Goal: Task Accomplishment & Management: Complete application form

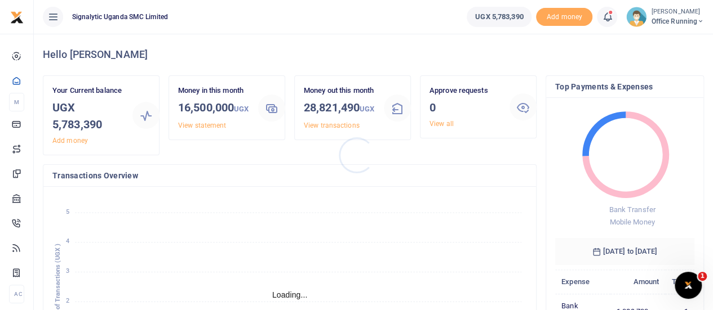
scroll to position [9, 9]
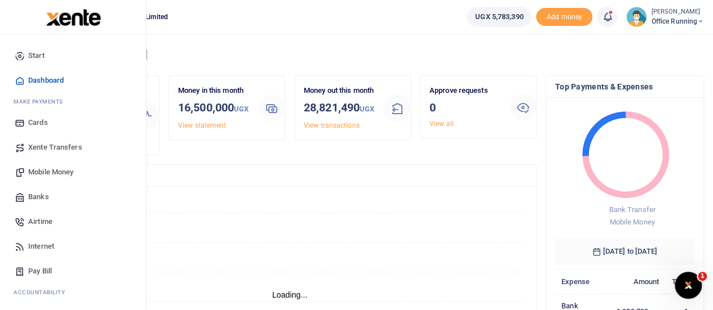
click at [54, 170] on span "Mobile Money" at bounding box center [50, 172] width 45 height 11
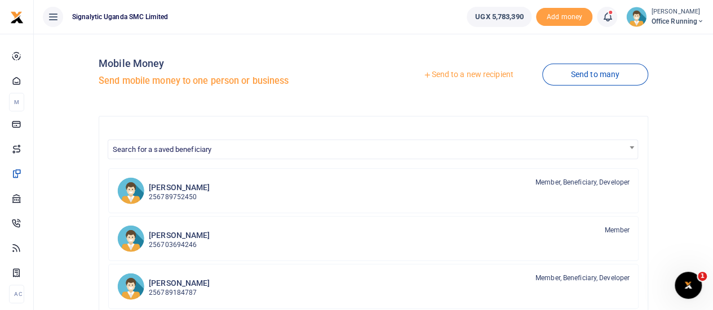
click at [471, 77] on link "Send to a new recipient" at bounding box center [467, 75] width 147 height 20
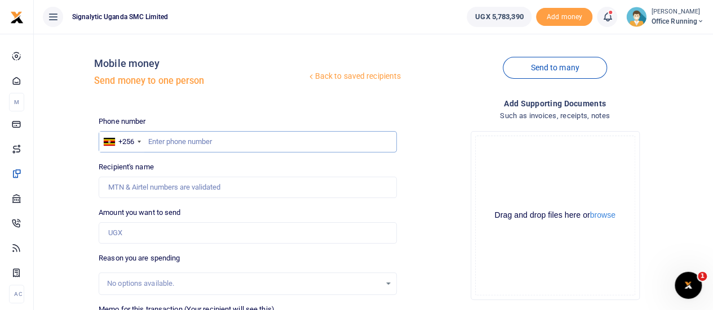
click at [201, 140] on input "text" at bounding box center [248, 141] width 298 height 21
paste input "777216328"
type input "777216328"
type input "[PERSON_NAME]"
type input "777216328"
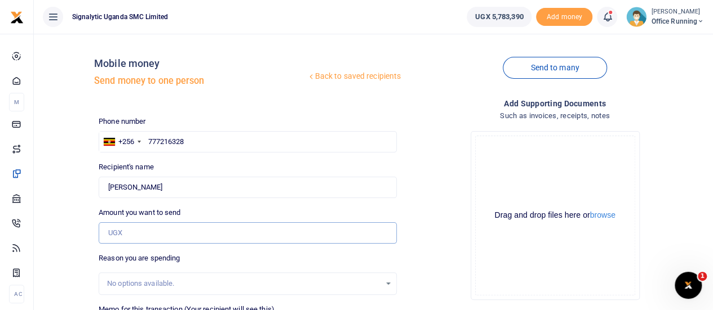
click at [146, 234] on input "Amount you want to send" at bounding box center [248, 232] width 298 height 21
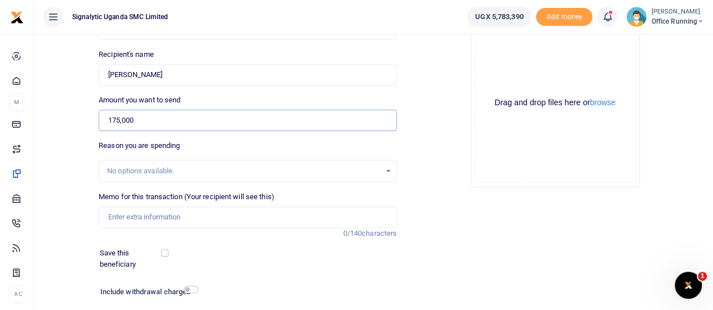
type input "175,000"
click at [153, 217] on input "Memo for this transaction (Your recipient will see this)" at bounding box center [248, 217] width 298 height 21
paste input "REQSN00119"
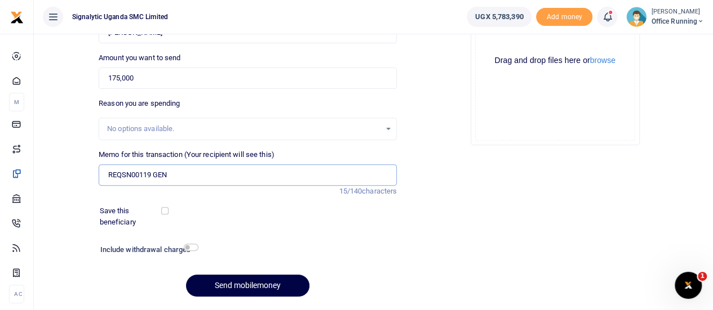
scroll to position [187, 0]
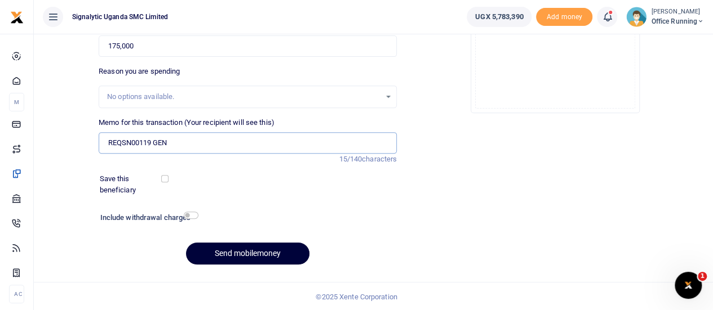
type input "REQSN00119 GEN"
click at [266, 259] on button "Send mobilemoney" at bounding box center [247, 254] width 123 height 22
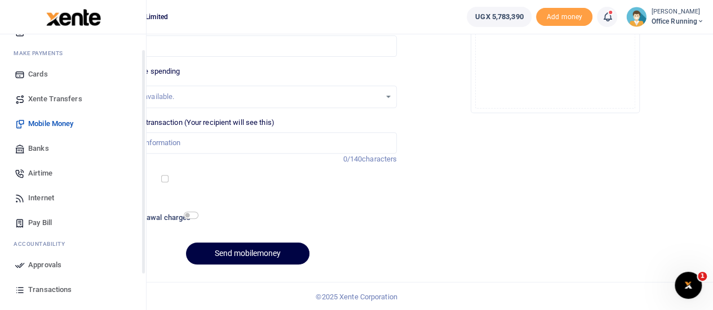
scroll to position [116, 0]
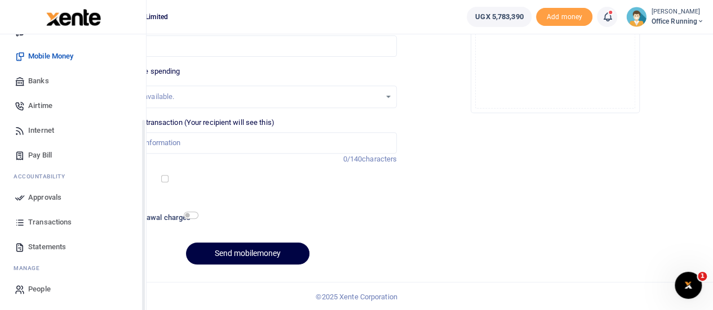
click at [52, 194] on span "Approvals" at bounding box center [44, 197] width 33 height 11
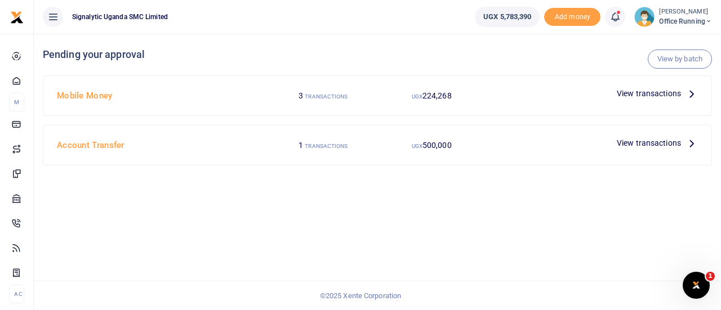
click at [648, 94] on span "View transactions" at bounding box center [649, 93] width 64 height 12
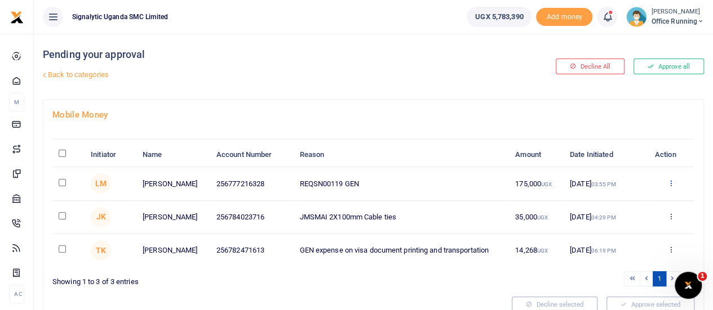
click at [670, 180] on icon at bounding box center [669, 183] width 7 height 8
click at [607, 199] on link "Approve" at bounding box center [628, 202] width 89 height 16
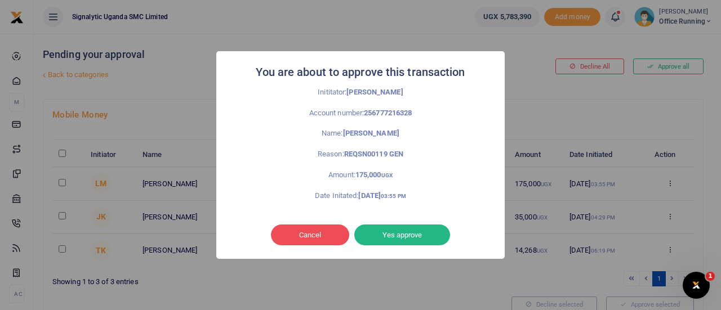
click button "Yes approve" at bounding box center [402, 235] width 96 height 21
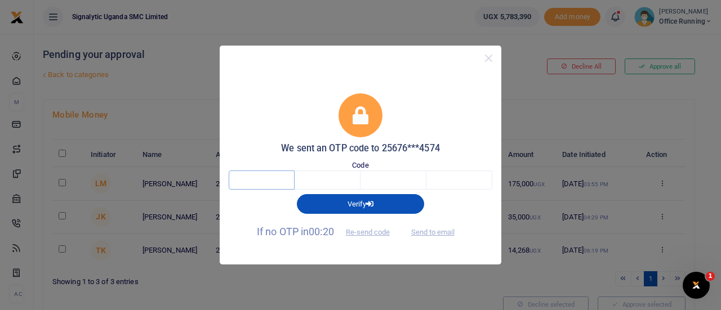
click at [275, 184] on input "text" at bounding box center [262, 180] width 66 height 19
type input "9"
type input "6"
type input "4"
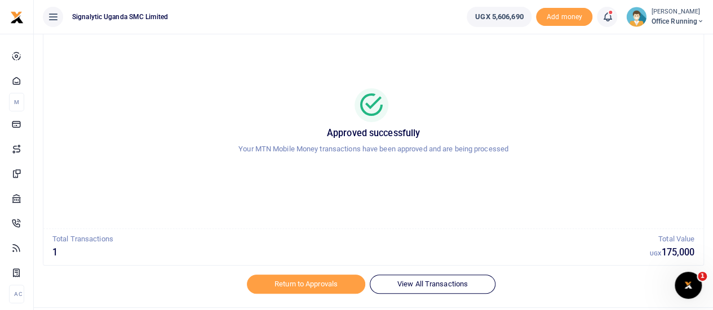
scroll to position [65, 0]
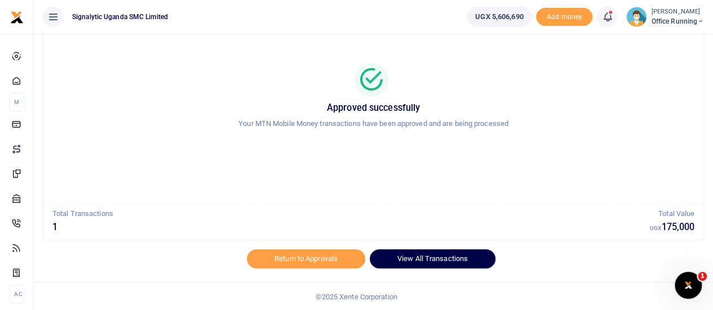
click at [455, 257] on link "View All Transactions" at bounding box center [432, 259] width 126 height 19
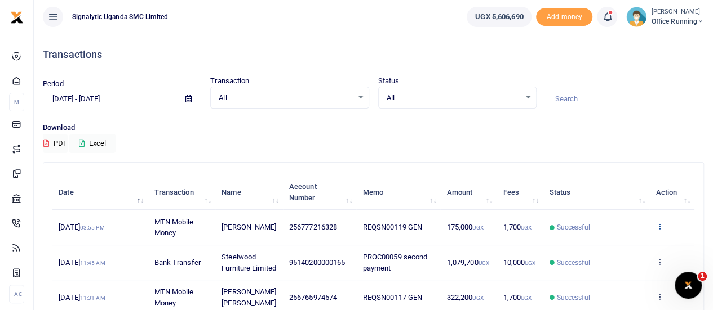
click at [660, 224] on icon at bounding box center [658, 226] width 7 height 8
click at [634, 246] on link "View details" at bounding box center [617, 246] width 89 height 16
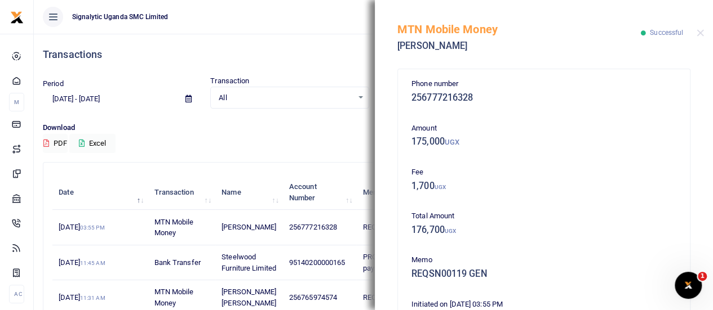
click at [349, 54] on h4 "Transactions" at bounding box center [373, 54] width 661 height 12
click at [701, 32] on button "Close" at bounding box center [699, 32] width 7 height 7
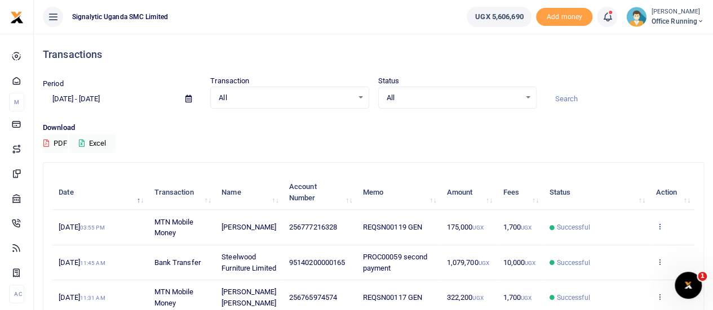
click at [659, 229] on icon at bounding box center [658, 226] width 7 height 8
click at [612, 266] on link "Send again" at bounding box center [617, 272] width 89 height 16
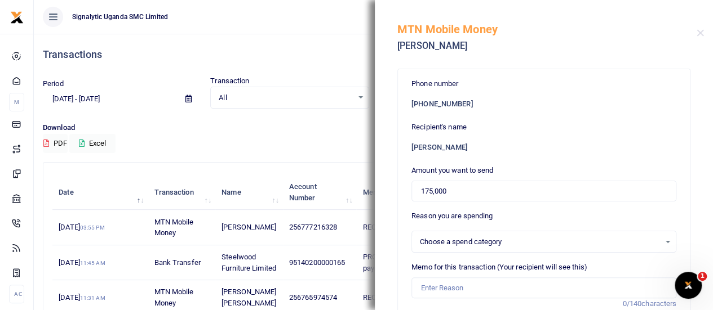
select select
drag, startPoint x: 456, startPoint y: 190, endPoint x: 333, endPoint y: 184, distance: 122.4
type input "220,000"
click at [443, 288] on input "Memo for this transaction (Your recipient will see this)" at bounding box center [543, 288] width 265 height 21
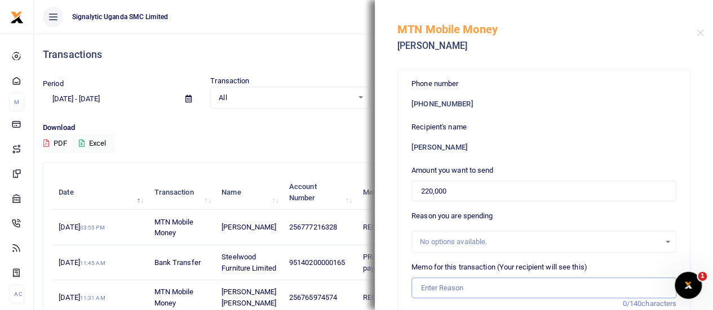
paste input "REQSN00118"
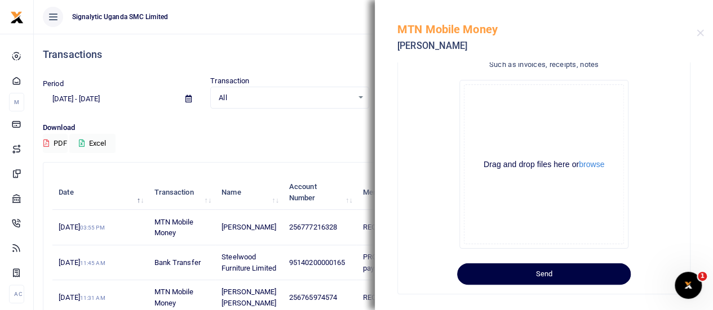
scroll to position [313, 0]
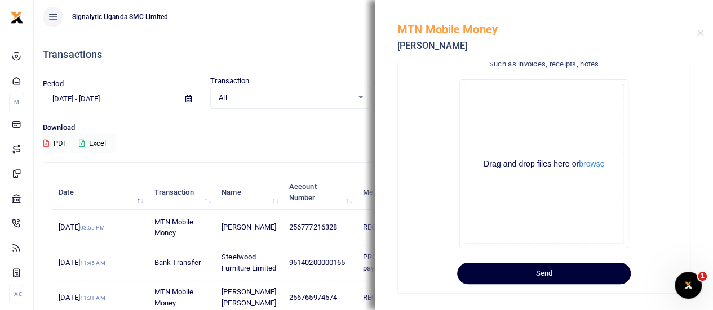
type input "REQSN00118 GEN"
click at [549, 270] on button "Send" at bounding box center [543, 273] width 173 height 21
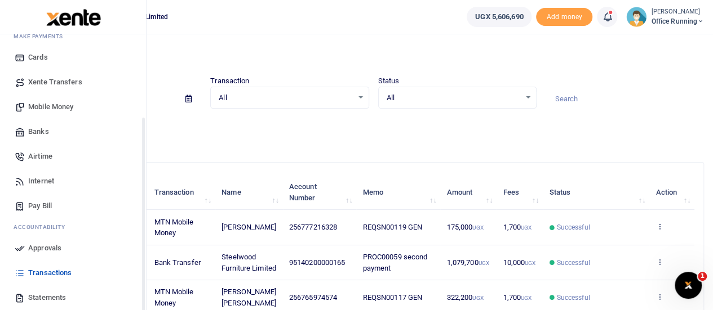
scroll to position [116, 0]
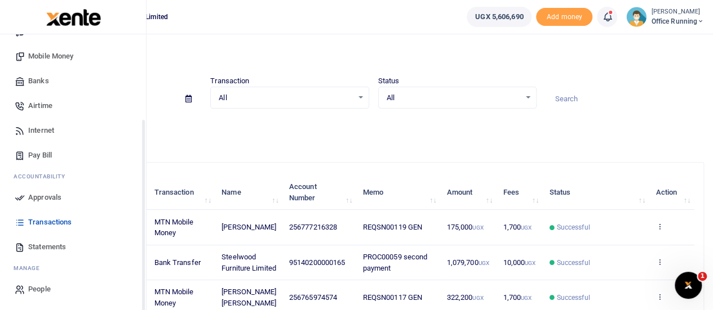
click at [48, 199] on span "Approvals" at bounding box center [44, 197] width 33 height 11
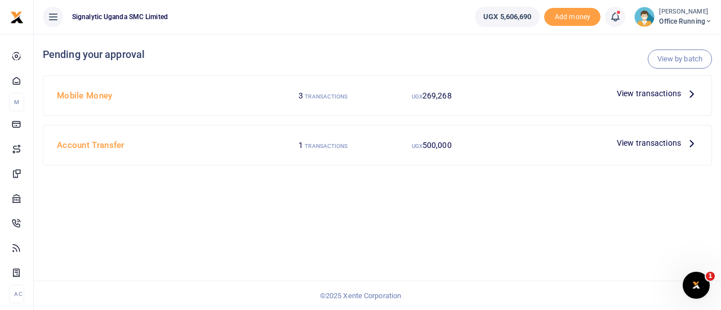
click at [647, 90] on span "View transactions" at bounding box center [649, 93] width 64 height 12
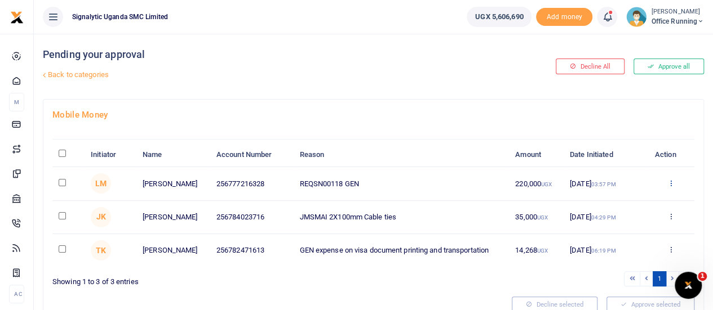
click at [670, 182] on icon at bounding box center [669, 183] width 7 height 8
click at [625, 203] on link "Approve" at bounding box center [628, 202] width 89 height 16
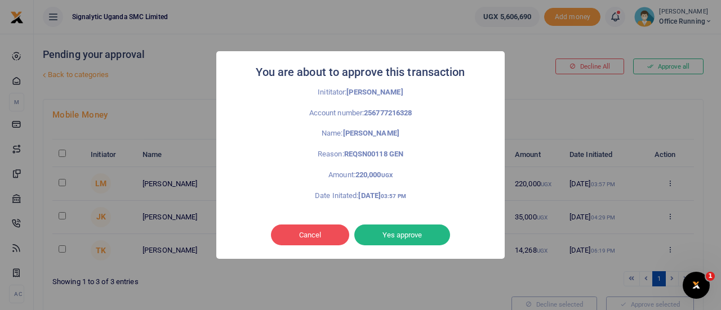
click at [415, 234] on button "Yes approve" at bounding box center [402, 235] width 96 height 21
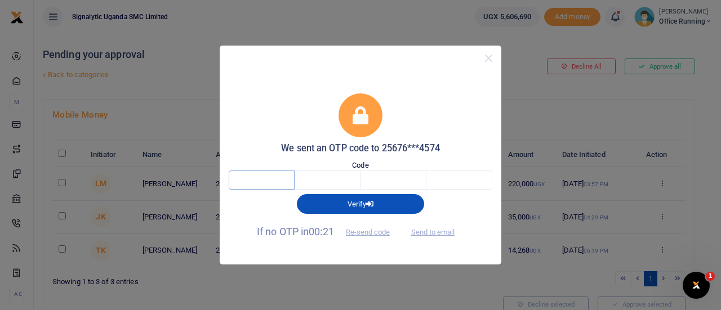
click at [268, 179] on input "text" at bounding box center [262, 180] width 66 height 19
type input "2"
type input "7"
type input "0"
type input "9"
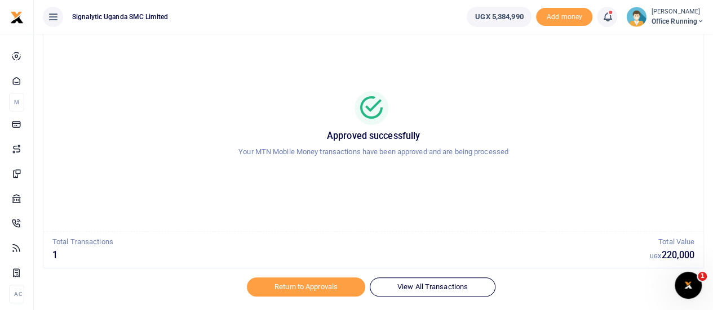
scroll to position [65, 0]
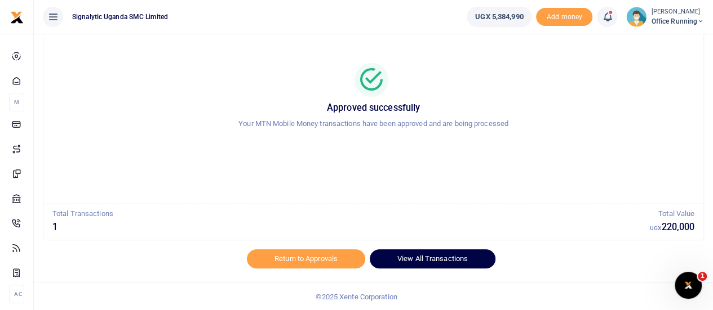
click at [418, 261] on link "View All Transactions" at bounding box center [432, 259] width 126 height 19
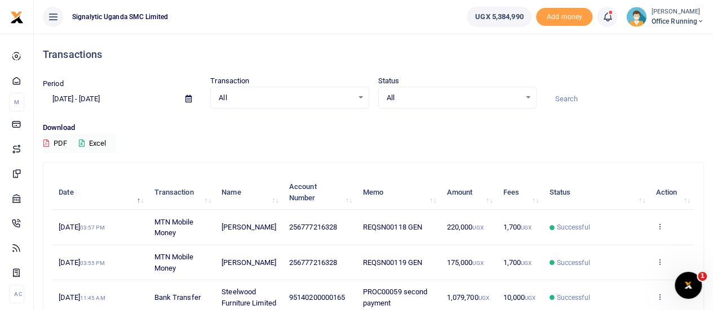
click at [665, 225] on td "View details Send again" at bounding box center [671, 227] width 45 height 35
click at [657, 227] on icon at bounding box center [658, 226] width 7 height 8
click at [617, 246] on link "View details" at bounding box center [617, 246] width 89 height 16
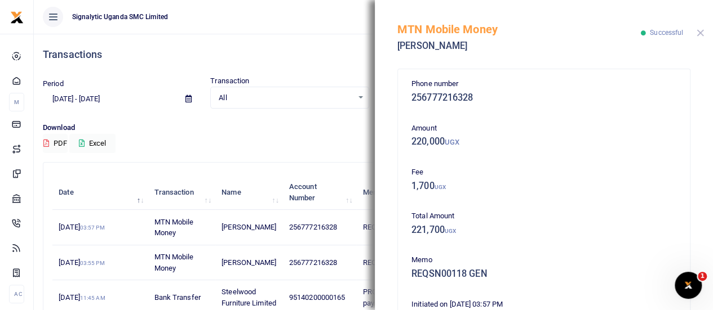
click at [702, 30] on button "Close" at bounding box center [699, 32] width 7 height 7
